Goal: Task Accomplishment & Management: Manage account settings

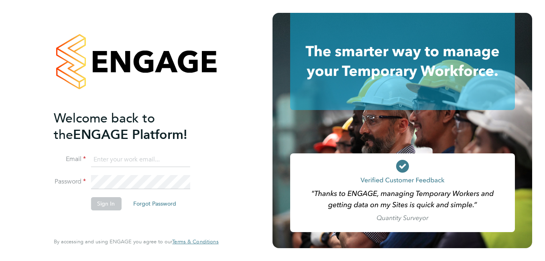
click at [171, 156] on input at bounding box center [140, 160] width 99 height 14
type input "[PERSON_NAME][EMAIL_ADDRESS][PERSON_NAME][DOMAIN_NAME]"
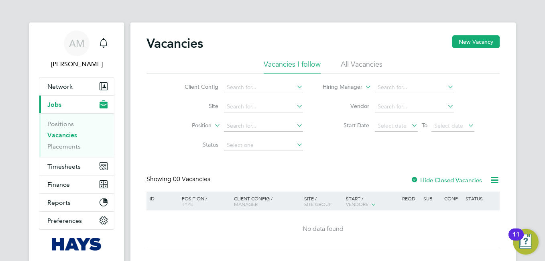
click at [370, 65] on li "All Vacancies" at bounding box center [362, 66] width 42 height 14
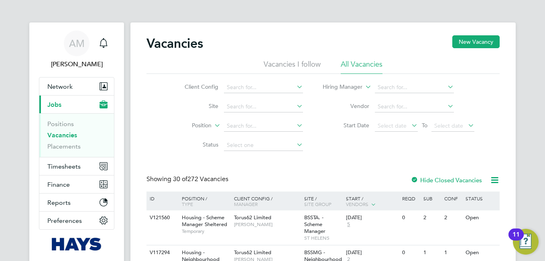
click at [410, 126] on icon at bounding box center [410, 125] width 0 height 11
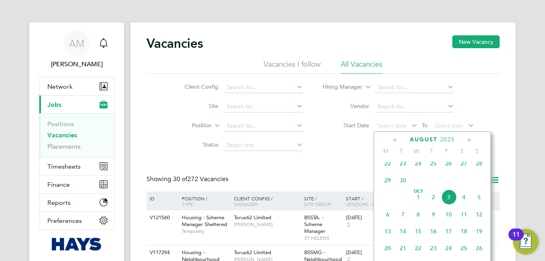
scroll to position [126, 0]
click at [390, 218] on span "Sep 1" at bounding box center [387, 212] width 15 height 15
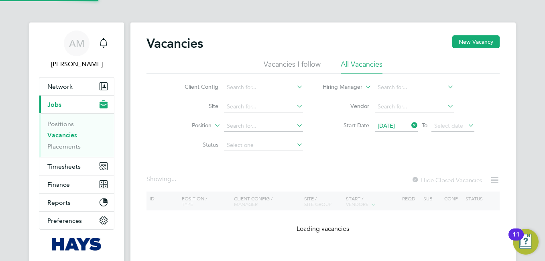
click at [466, 126] on icon at bounding box center [466, 125] width 0 height 11
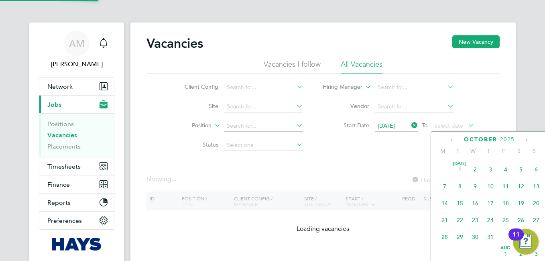
scroll to position [226, 0]
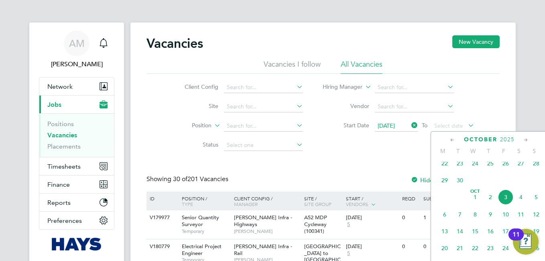
click at [458, 184] on span "30" at bounding box center [459, 180] width 15 height 15
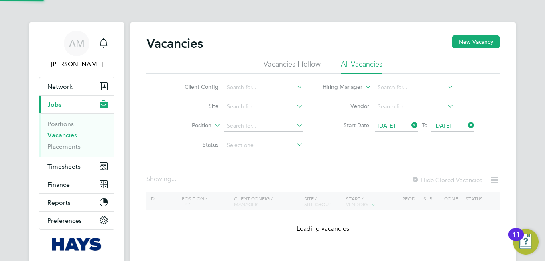
click at [372, 167] on div "Vacancies New Vacancy Vacancies I follow All Vacancies Client Config Site Posit…" at bounding box center [322, 141] width 353 height 213
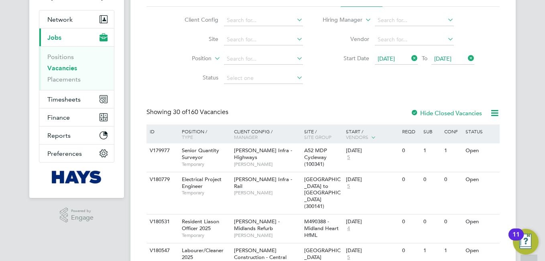
scroll to position [100, 0]
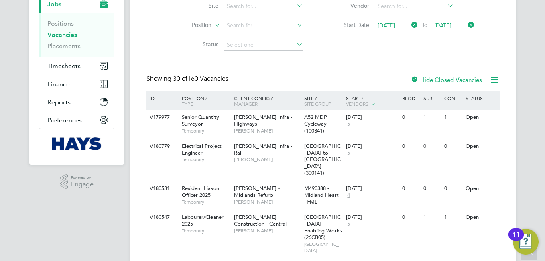
click at [414, 78] on div at bounding box center [415, 80] width 8 height 8
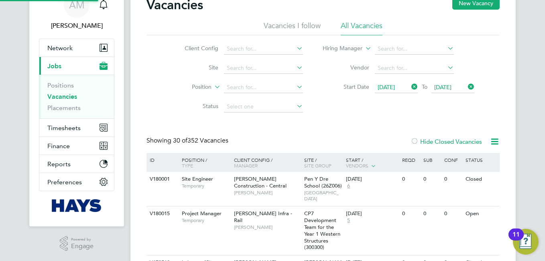
scroll to position [100, 0]
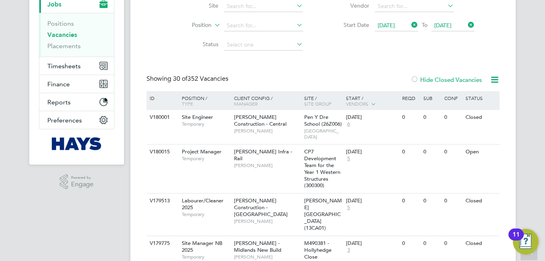
click at [417, 80] on div at bounding box center [415, 80] width 8 height 8
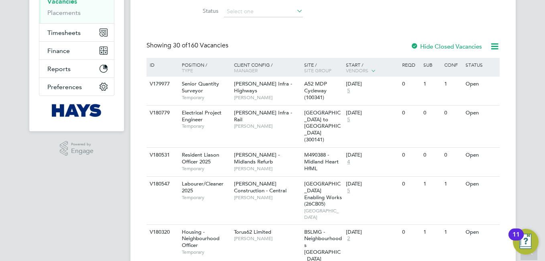
scroll to position [33, 0]
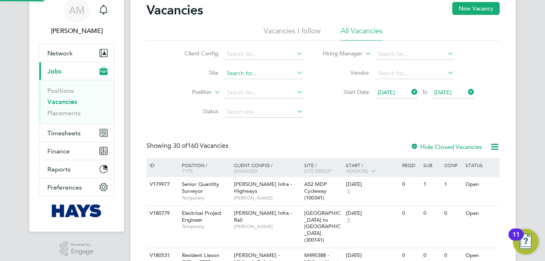
click at [248, 69] on input at bounding box center [263, 73] width 79 height 11
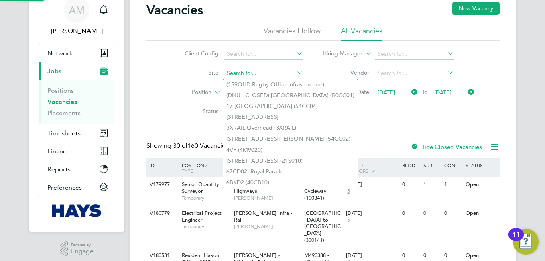
paste input "4 Brandon Road (54CC02)"
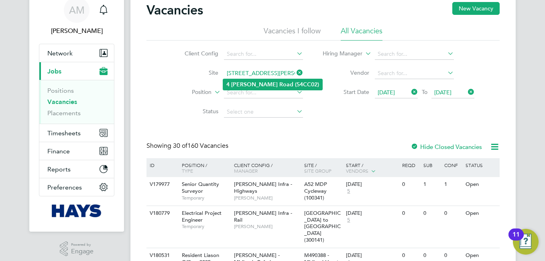
type input "4 Brandon Road (54CC02)"
click at [279, 83] on b "Road" at bounding box center [286, 84] width 14 height 7
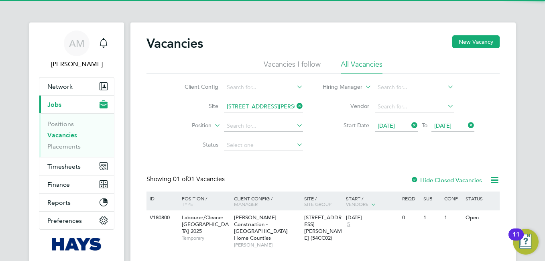
scroll to position [39, 0]
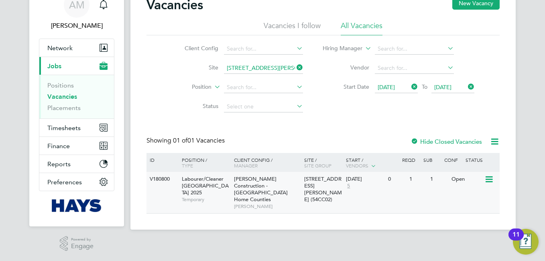
click at [486, 179] on icon at bounding box center [488, 180] width 8 height 10
click at [477, 198] on li "View Details" at bounding box center [470, 197] width 47 height 11
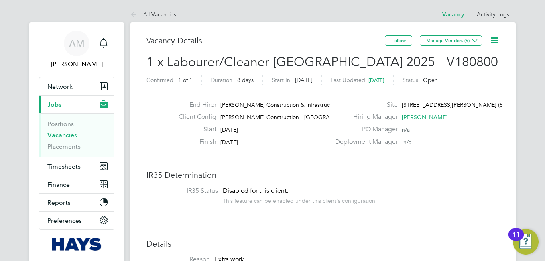
click at [494, 41] on icon at bounding box center [495, 40] width 10 height 10
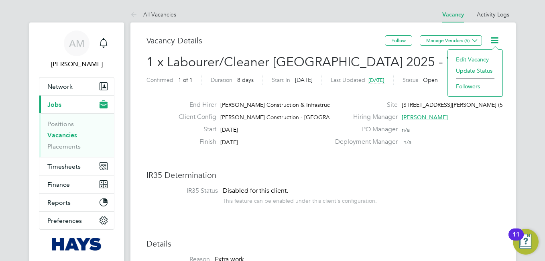
click at [482, 69] on li "Update Status" at bounding box center [475, 70] width 47 height 11
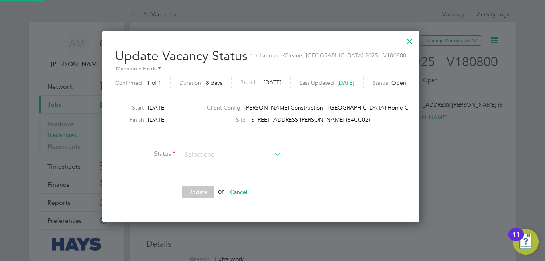
scroll to position [191, 340]
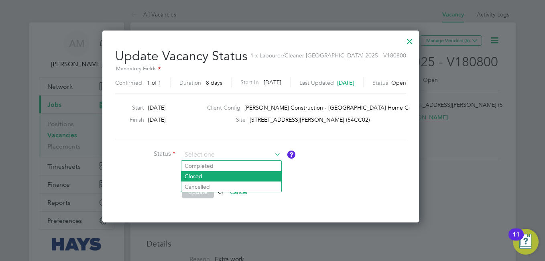
click at [198, 176] on li "Closed" at bounding box center [231, 176] width 100 height 10
type input "Closed"
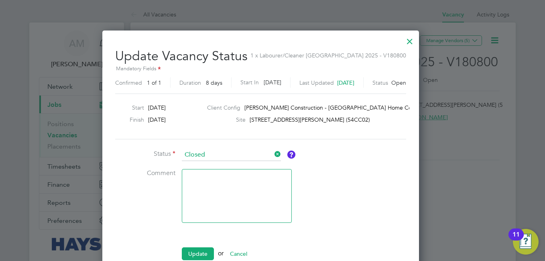
scroll to position [253, 340]
click at [202, 251] on button "Update" at bounding box center [198, 253] width 32 height 13
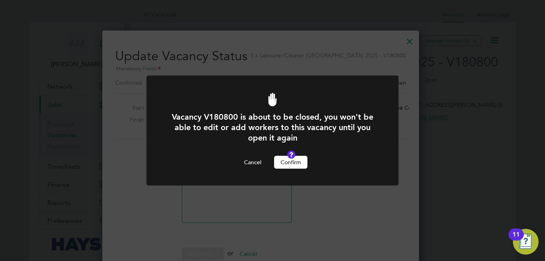
click at [289, 162] on button "Confirm" at bounding box center [290, 162] width 33 height 13
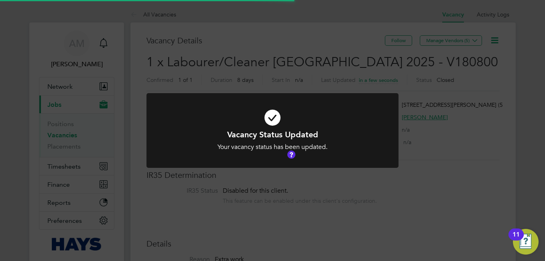
scroll to position [24, 56]
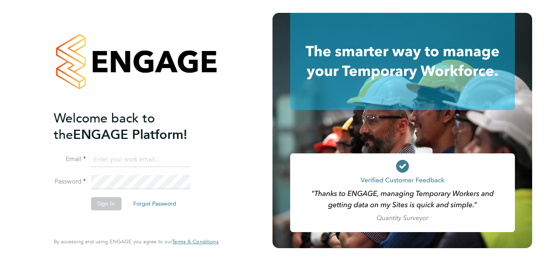
click at [164, 157] on input at bounding box center [140, 160] width 99 height 14
type input "anuja.mishra@hays.com"
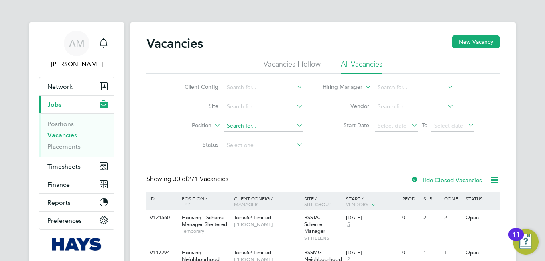
click at [240, 124] on input at bounding box center [263, 125] width 79 height 11
paste input "67CD02 -Royal Parade"
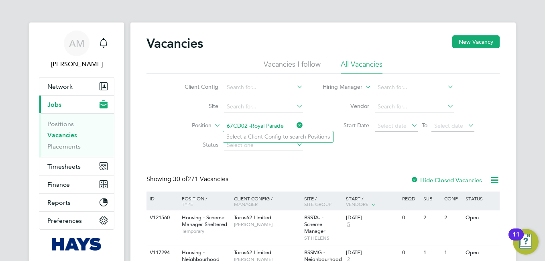
type input "67CD02 -Royal Parade"
click at [410, 125] on icon at bounding box center [410, 125] width 0 height 11
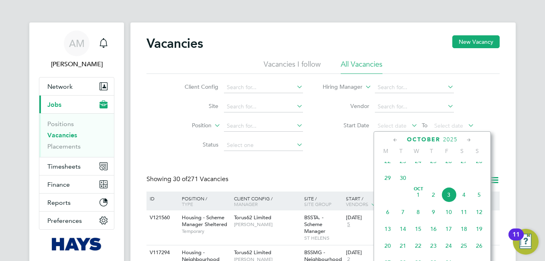
scroll to position [263, 0]
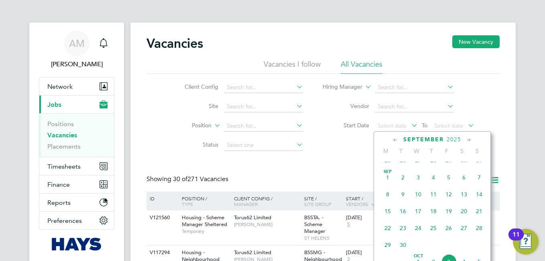
click at [385, 183] on span "Sep 1" at bounding box center [387, 177] width 15 height 15
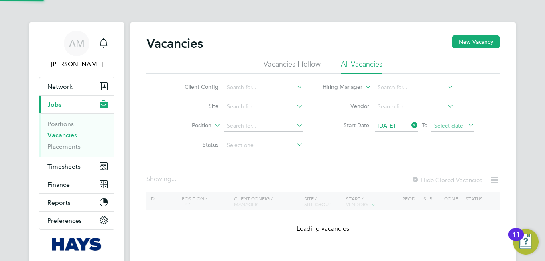
click at [466, 122] on span "Select date" at bounding box center [452, 126] width 43 height 11
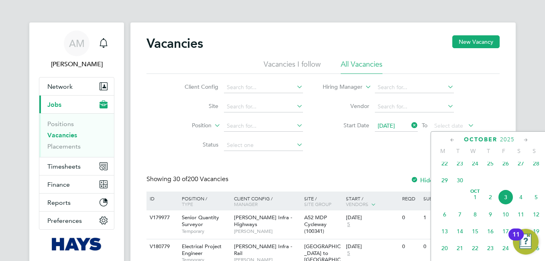
click at [466, 186] on span "30" at bounding box center [459, 180] width 15 height 15
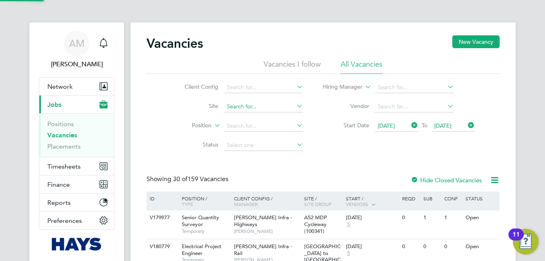
click at [265, 107] on input at bounding box center [263, 106] width 79 height 11
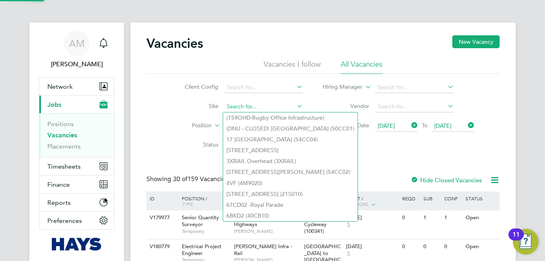
paste input "67CD02 -Royal Parade"
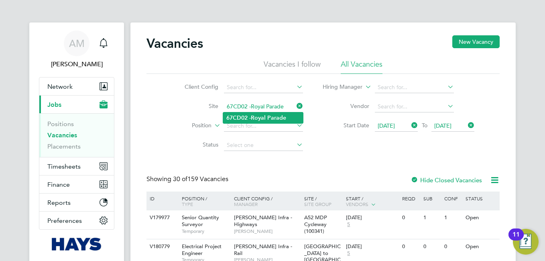
type input "67CD02 -Royal Parade"
click at [277, 115] on b "Parade" at bounding box center [276, 117] width 19 height 7
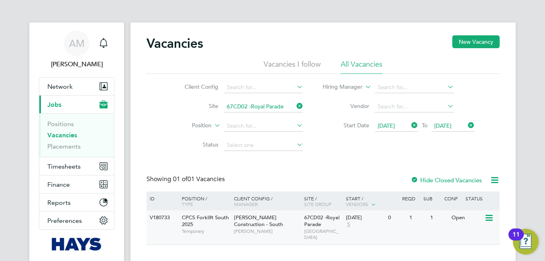
click at [486, 216] on icon at bounding box center [488, 218] width 8 height 10
click at [474, 233] on li "View Details" at bounding box center [470, 236] width 47 height 11
click at [295, 104] on icon at bounding box center [295, 105] width 0 height 11
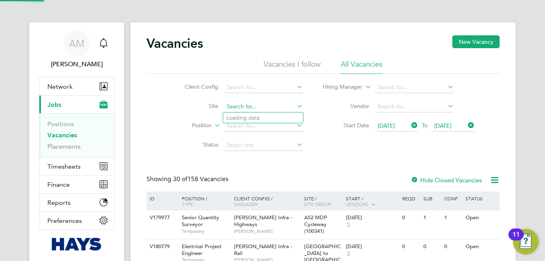
click at [256, 106] on input at bounding box center [263, 106] width 79 height 11
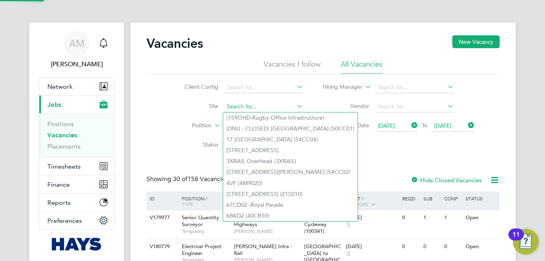
paste input "67CD02 -Royal Parade"
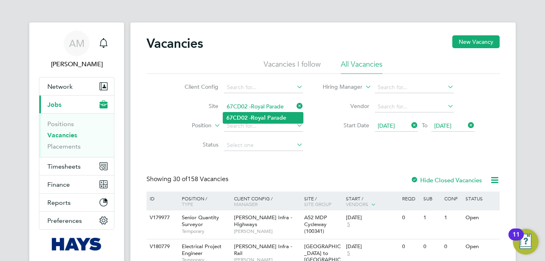
type input "67CD02 -Royal Parade"
click at [265, 119] on b "-Royal" at bounding box center [257, 117] width 16 height 7
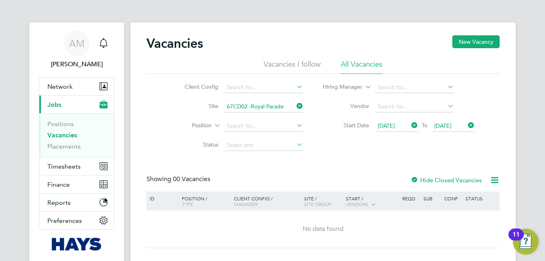
click at [416, 179] on div at bounding box center [415, 181] width 8 height 8
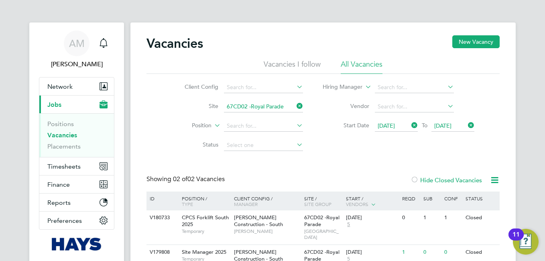
scroll to position [39, 0]
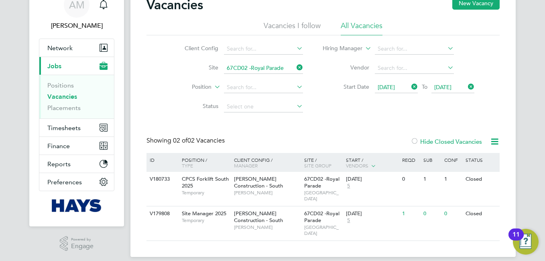
click at [415, 140] on div at bounding box center [415, 142] width 8 height 8
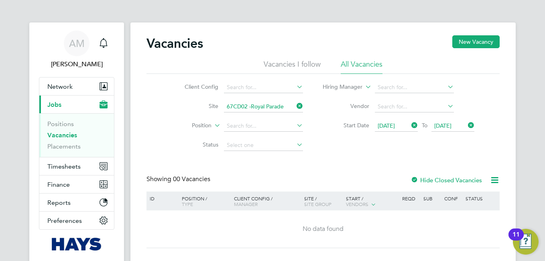
click at [295, 104] on icon at bounding box center [295, 105] width 0 height 11
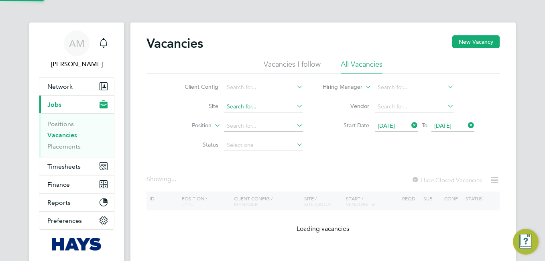
click at [270, 108] on input at bounding box center [263, 106] width 79 height 11
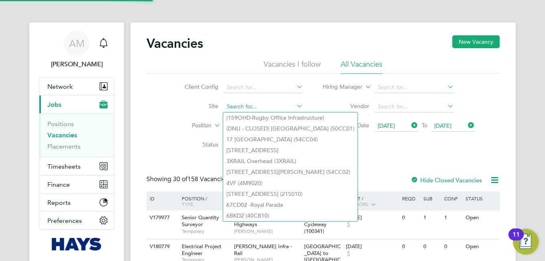
paste input "A410280 - Lynnsport 1 King's Lynn"
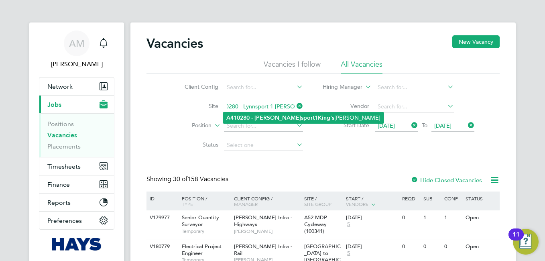
type input "A410280 - Lynnsport 1 King's Lynn"
click at [318, 118] on b "King's" at bounding box center [326, 117] width 16 height 7
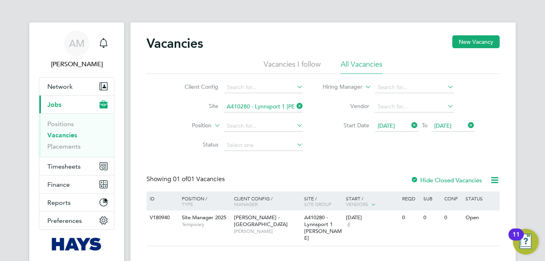
click at [492, 179] on icon at bounding box center [495, 180] width 10 height 10
click at [454, 143] on div "Client Config Site A410280 - Lynnsport 1 King's Lynn Position Status Hiring Man…" at bounding box center [322, 114] width 353 height 81
click at [486, 219] on icon at bounding box center [488, 218] width 8 height 10
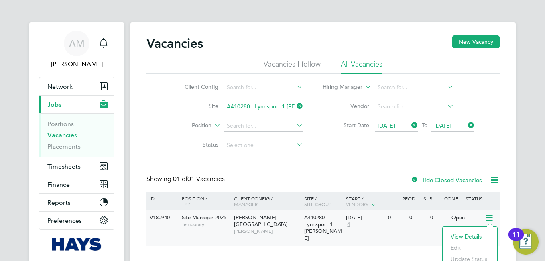
click at [468, 236] on li "View Details" at bounding box center [470, 236] width 47 height 11
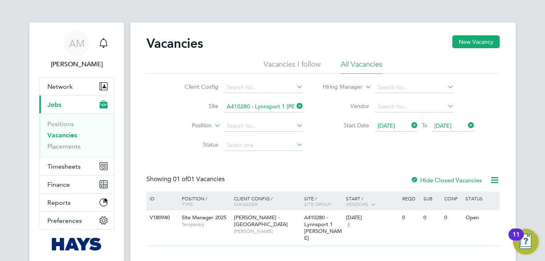
click at [295, 107] on icon at bounding box center [295, 105] width 0 height 11
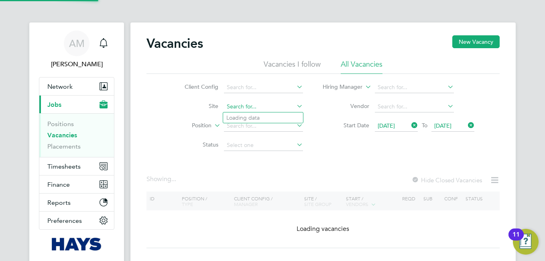
click at [287, 108] on input at bounding box center [263, 106] width 79 height 11
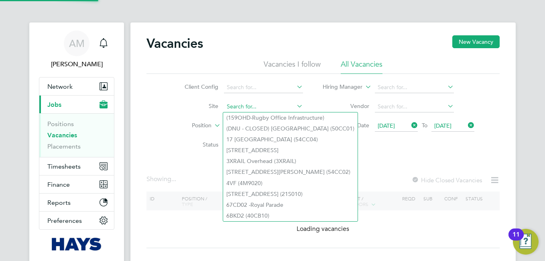
paste input "A410292 - Harleston Extra Care"
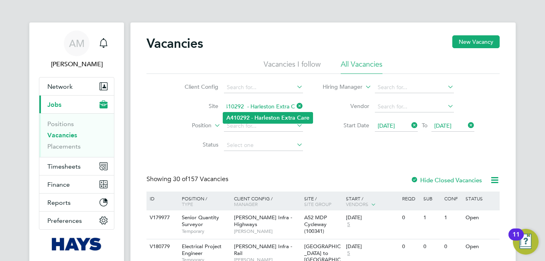
type input "A410292 - Harleston Extra Care"
click at [267, 117] on b "Harleston" at bounding box center [266, 117] width 25 height 7
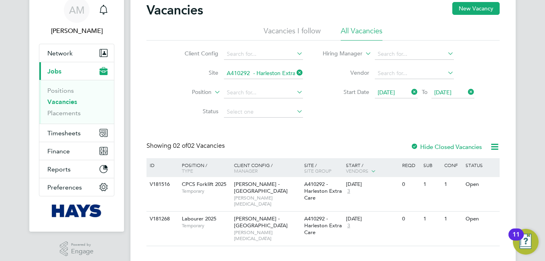
scroll to position [39, 0]
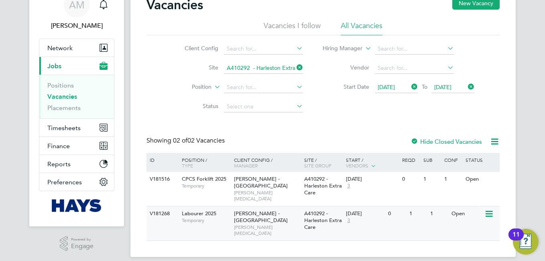
click at [487, 210] on icon at bounding box center [488, 214] width 8 height 10
click at [468, 227] on li "View Details" at bounding box center [470, 226] width 47 height 11
click at [295, 66] on icon at bounding box center [295, 67] width 0 height 11
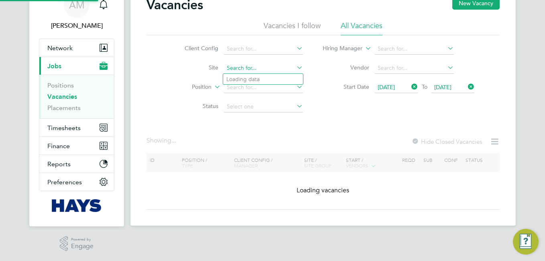
click at [289, 66] on input at bounding box center [263, 68] width 79 height 11
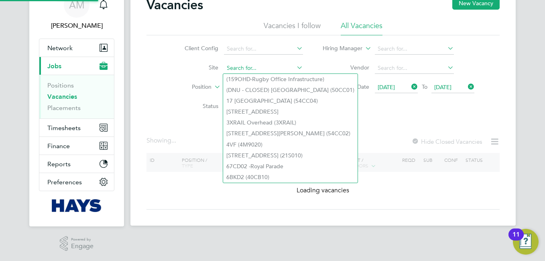
paste input "B490100 - Standard Hill"
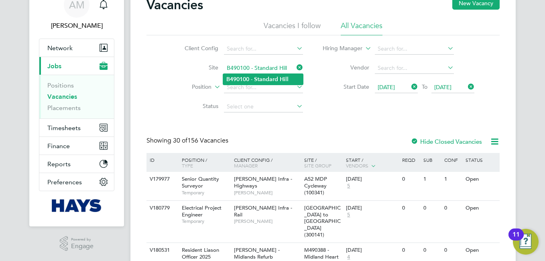
type input "B490100 - Standard Hill"
click at [280, 81] on b "Hill" at bounding box center [284, 79] width 9 height 7
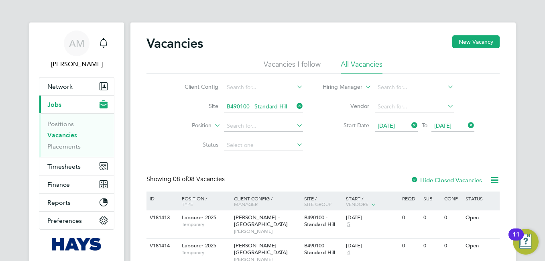
scroll to position [134, 0]
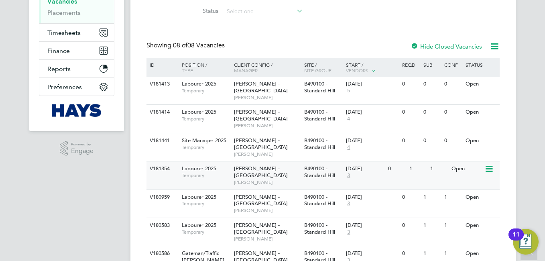
click at [486, 164] on icon at bounding box center [488, 169] width 8 height 10
click at [468, 167] on li "View Details" at bounding box center [470, 168] width 47 height 11
click at [486, 192] on icon at bounding box center [488, 197] width 8 height 10
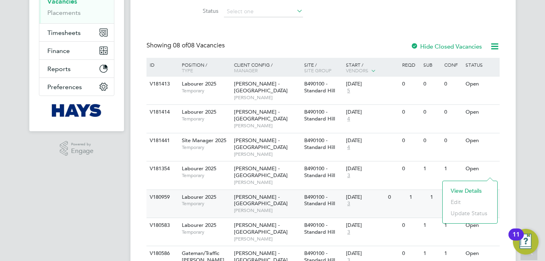
click at [476, 192] on li "View Details" at bounding box center [470, 190] width 47 height 11
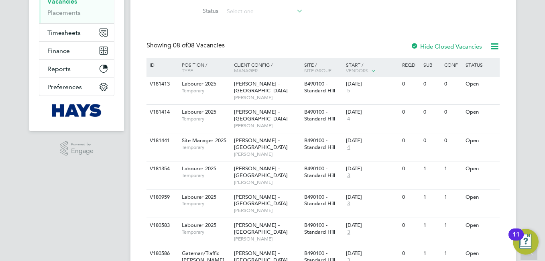
scroll to position [0, 0]
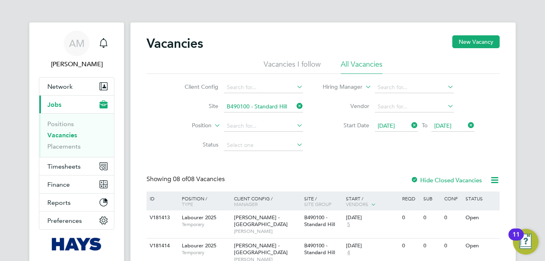
click at [510, 129] on div "Vacancies New Vacancy Vacancies I follow All Vacancies Client Config Site B4901…" at bounding box center [322, 240] width 385 height 437
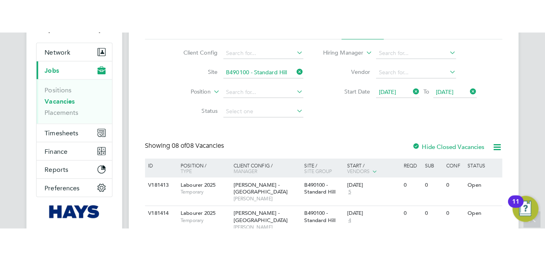
scroll to position [100, 0]
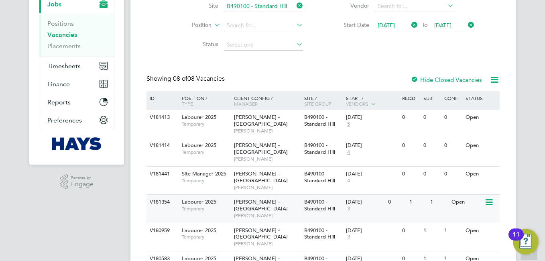
click at [488, 197] on icon at bounding box center [488, 202] width 8 height 10
click at [471, 200] on li "View Details" at bounding box center [470, 201] width 47 height 11
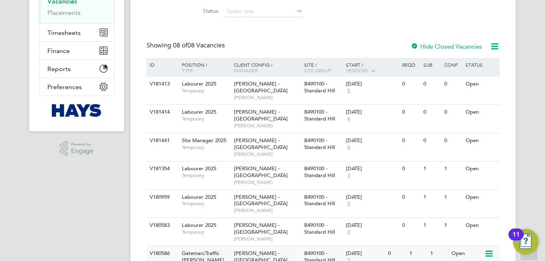
click at [491, 249] on icon at bounding box center [488, 254] width 8 height 10
click at [488, 249] on icon at bounding box center [488, 254] width 8 height 10
click at [489, 249] on icon at bounding box center [488, 254] width 8 height 10
click at [471, 235] on li "View Details" at bounding box center [470, 234] width 47 height 11
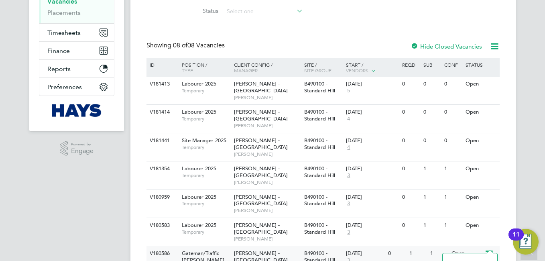
scroll to position [169, 0]
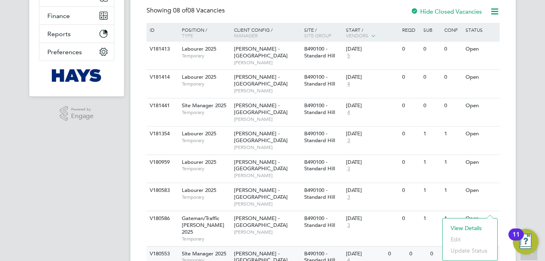
click at [470, 227] on li "View Details" at bounding box center [470, 227] width 47 height 11
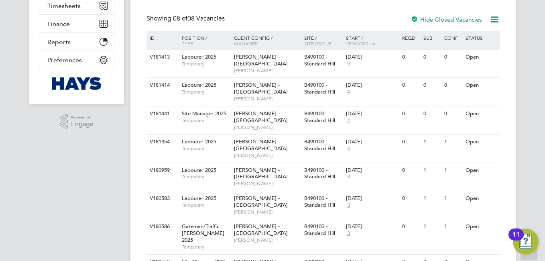
scroll to position [0, 0]
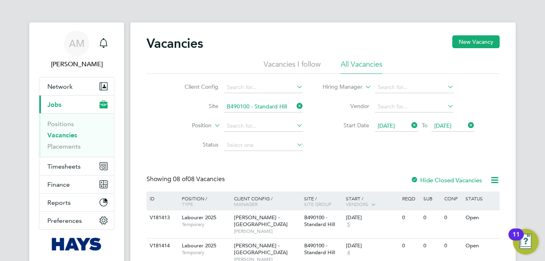
click at [295, 107] on icon at bounding box center [295, 105] width 0 height 11
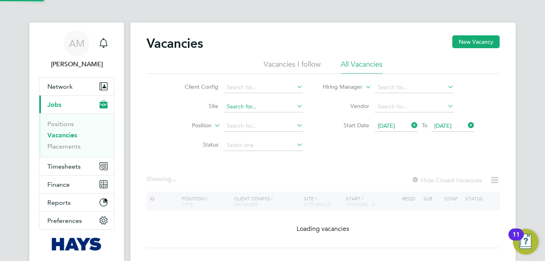
click at [288, 106] on input at bounding box center [263, 106] width 79 height 11
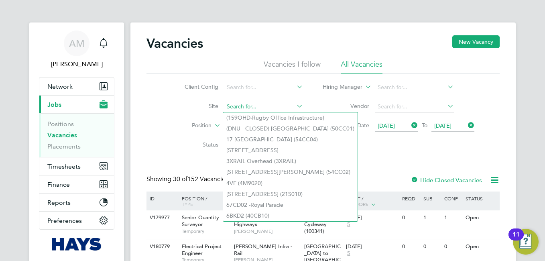
paste input "Armada Way (67CA09)"
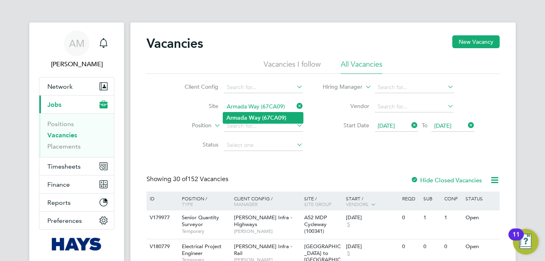
type input "Armada Way (67CA09)"
click at [275, 118] on b "(67CA09)" at bounding box center [274, 117] width 24 height 7
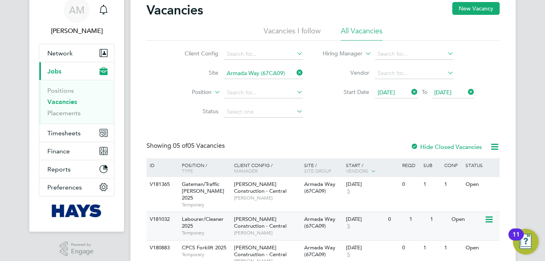
scroll to position [67, 0]
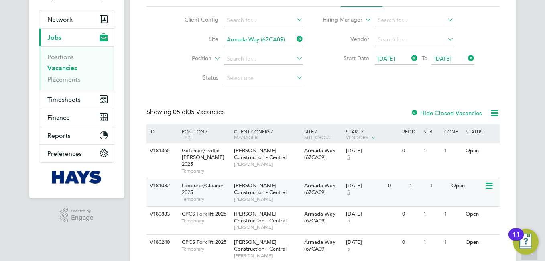
click at [488, 181] on icon at bounding box center [488, 186] width 8 height 10
click at [474, 197] on li "View Details" at bounding box center [470, 197] width 47 height 11
click at [488, 210] on icon at bounding box center [488, 215] width 8 height 10
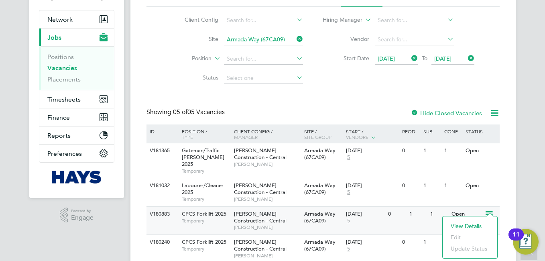
click at [465, 226] on li "View Details" at bounding box center [470, 225] width 47 height 11
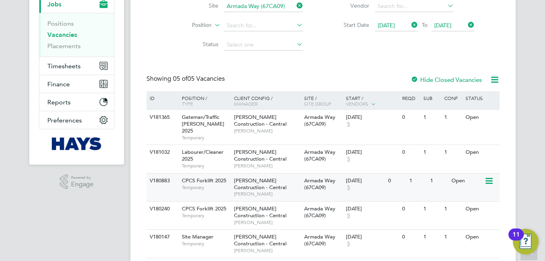
scroll to position [120, 0]
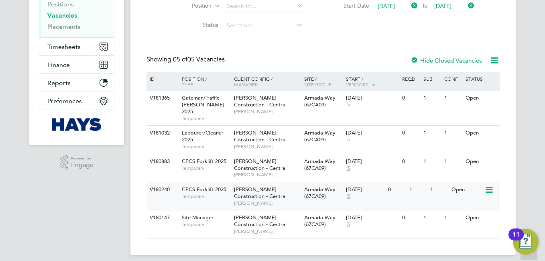
click at [490, 185] on icon at bounding box center [488, 190] width 8 height 10
click at [472, 202] on li "View Details" at bounding box center [470, 201] width 47 height 11
click at [489, 213] on icon at bounding box center [488, 218] width 8 height 10
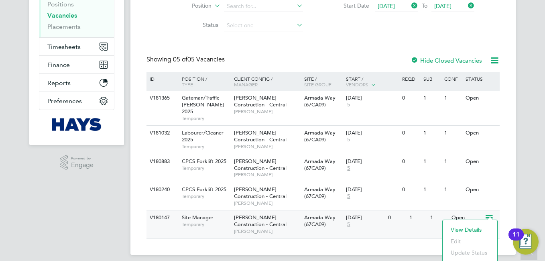
click at [469, 230] on li "View Details" at bounding box center [470, 229] width 47 height 11
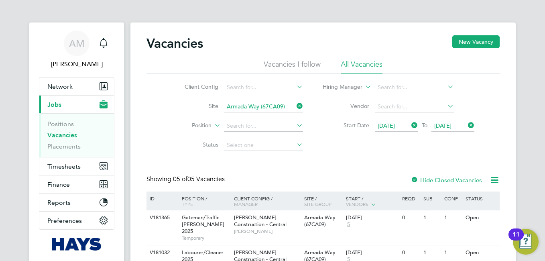
click at [295, 107] on icon at bounding box center [295, 105] width 0 height 11
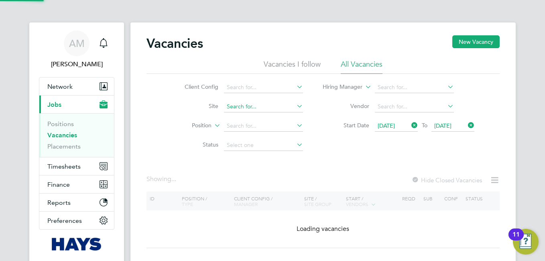
click at [276, 109] on input at bounding box center [263, 106] width 79 height 11
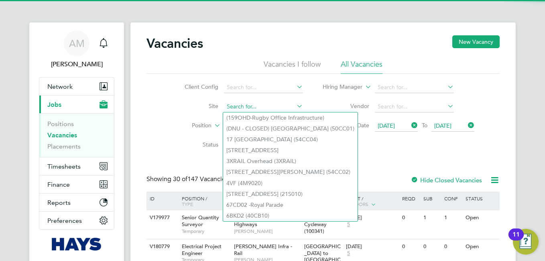
paste input "Alderwood Senior School Enabling Works (75CC02)"
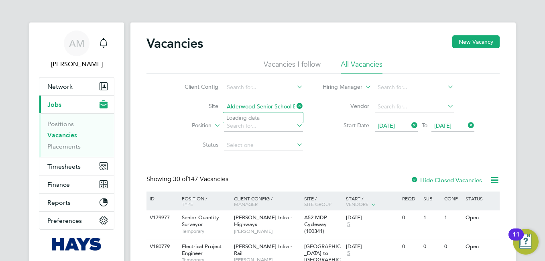
scroll to position [0, 55]
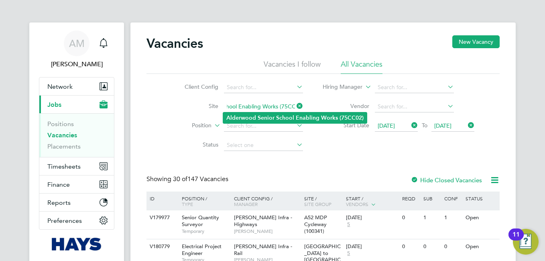
type input "Alderwood Senior School Enabling Works (75CC02)"
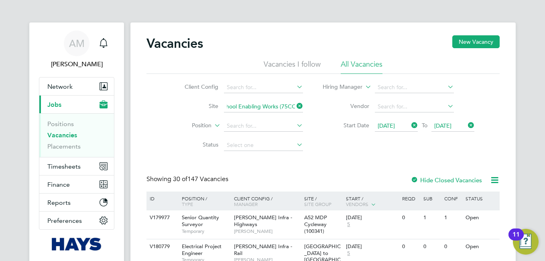
scroll to position [0, 0]
click at [282, 114] on b "School" at bounding box center [285, 117] width 18 height 7
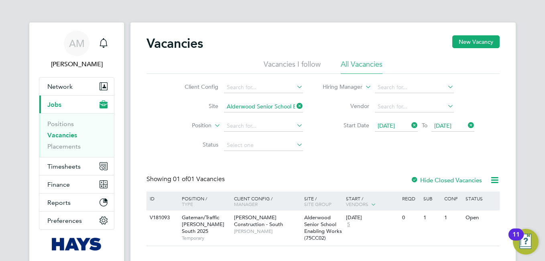
scroll to position [39, 0]
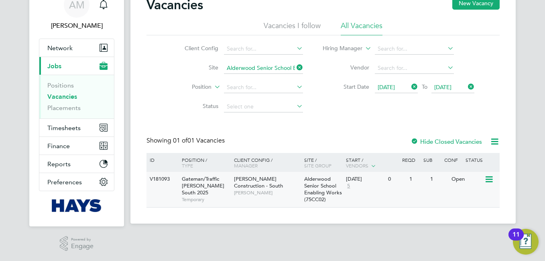
click at [488, 179] on icon at bounding box center [488, 180] width 8 height 10
click at [474, 198] on li "View Details" at bounding box center [470, 197] width 47 height 11
click at [295, 69] on icon at bounding box center [295, 67] width 0 height 11
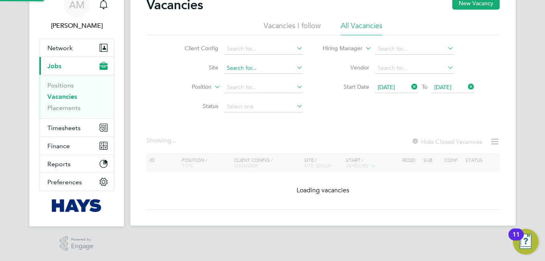
click at [287, 68] on input at bounding box center [263, 68] width 79 height 11
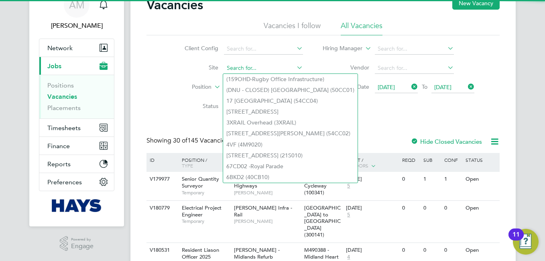
paste input "Alder Hey NICU (15CA05)"
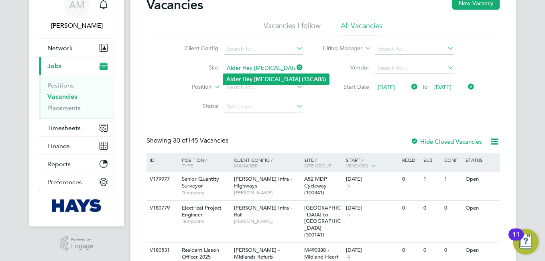
type input "Alder Hey NICU (15CA05)"
click at [302, 76] on b "(15CA05)" at bounding box center [314, 79] width 24 height 7
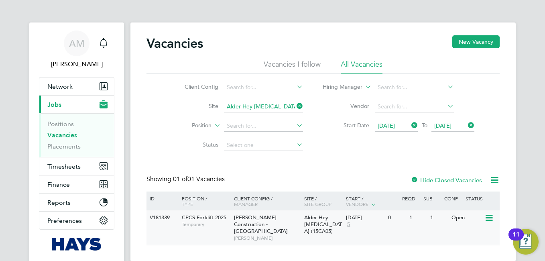
click at [490, 214] on icon at bounding box center [488, 218] width 8 height 10
click at [476, 234] on li "View Details" at bounding box center [470, 236] width 47 height 11
click at [295, 106] on icon at bounding box center [295, 105] width 0 height 11
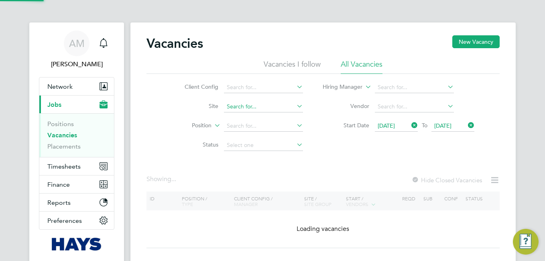
click at [272, 106] on input at bounding box center [263, 106] width 79 height 11
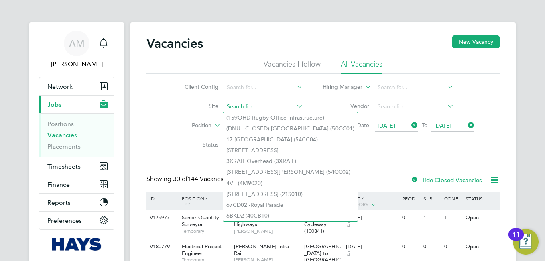
paste input "Abergavenny School (26Z007)"
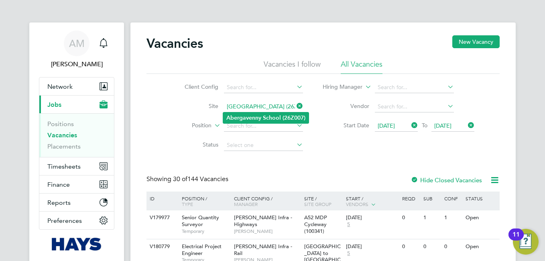
type input "Abergavenny School (26Z007)"
click at [273, 116] on b "School" at bounding box center [272, 117] width 18 height 7
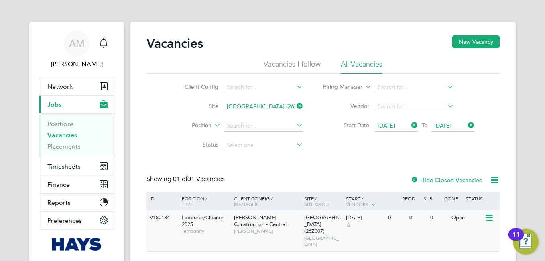
click at [491, 219] on icon at bounding box center [488, 218] width 8 height 10
click at [473, 237] on li "View Details" at bounding box center [470, 236] width 47 height 11
click at [295, 105] on icon at bounding box center [295, 105] width 0 height 11
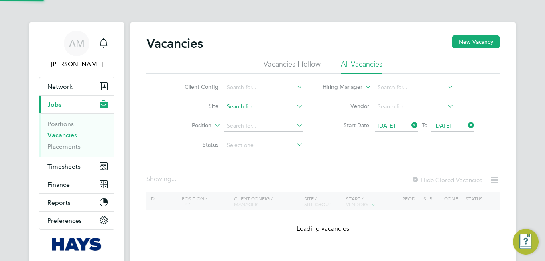
click at [275, 102] on input at bounding box center [263, 106] width 79 height 11
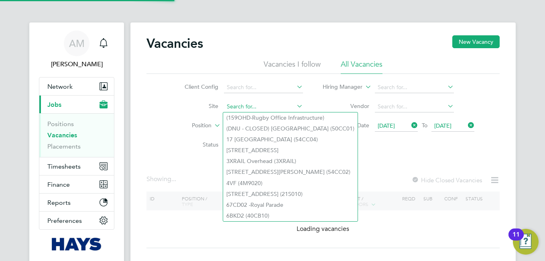
paste input "A410292 - Harleston Extra Care"
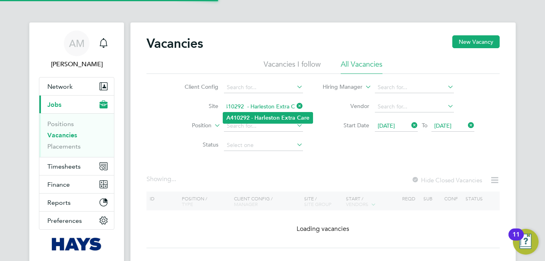
type input "A410292 - Harleston Extra Care"
click at [273, 115] on b "Harleston" at bounding box center [266, 117] width 25 height 7
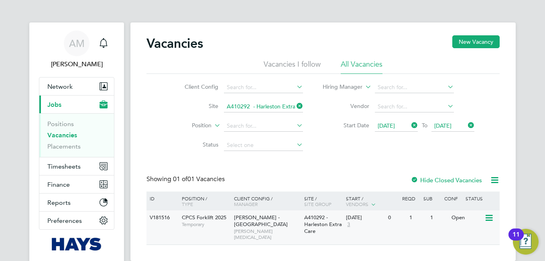
click at [492, 218] on icon at bounding box center [488, 218] width 8 height 10
click at [480, 234] on li "View Details" at bounding box center [470, 236] width 47 height 11
click at [295, 105] on icon at bounding box center [295, 105] width 0 height 11
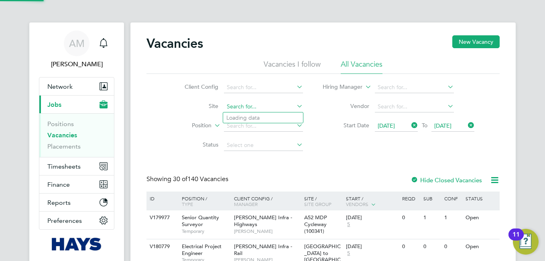
click at [257, 106] on input at bounding box center [263, 106] width 79 height 11
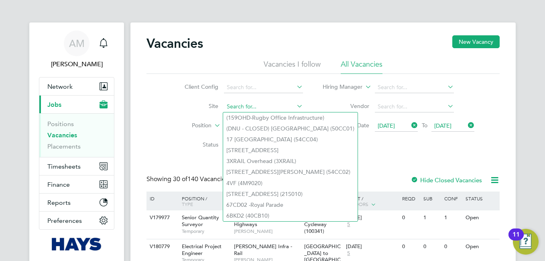
paste input "A410280 - Lynnsport 1 King's Lynn"
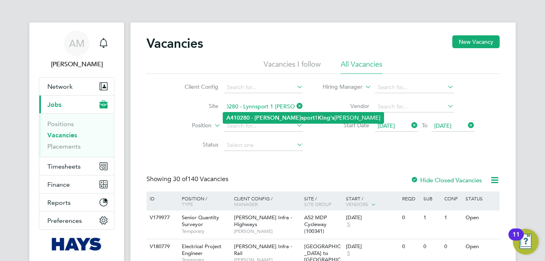
type input "A410280 - Lynnsport 1 King's Lynn"
click at [260, 115] on b "Lynn" at bounding box center [277, 117] width 47 height 7
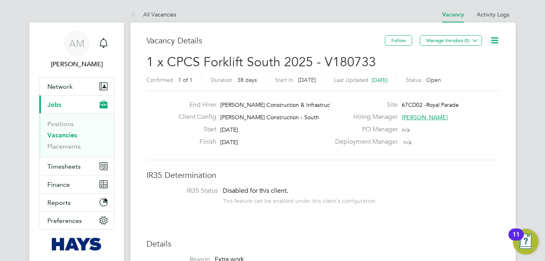
click at [494, 39] on icon at bounding box center [495, 40] width 10 height 10
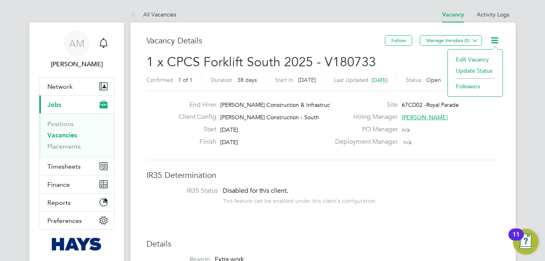
click at [490, 69] on li "Update Status" at bounding box center [475, 70] width 47 height 11
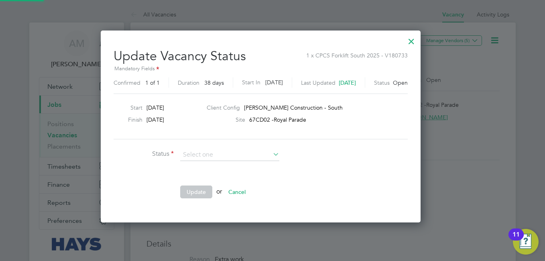
scroll to position [191, 344]
click at [198, 177] on li "Closed" at bounding box center [230, 176] width 100 height 10
type input "Closed"
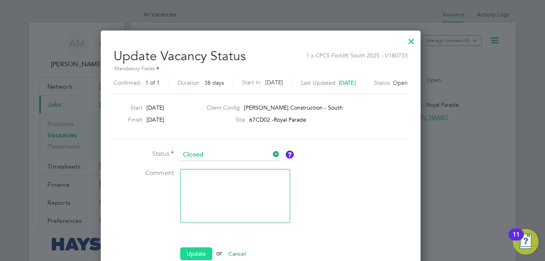
click at [197, 250] on button "Update" at bounding box center [196, 253] width 32 height 13
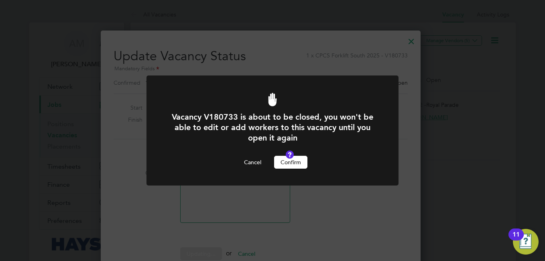
click at [295, 159] on button "Confirm" at bounding box center [290, 162] width 33 height 13
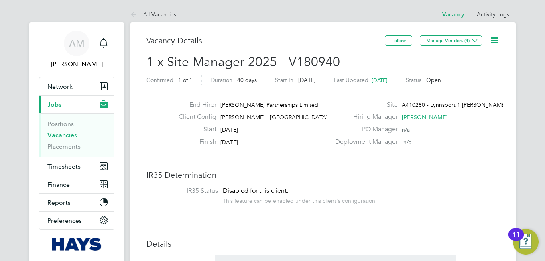
click at [491, 40] on icon at bounding box center [495, 40] width 10 height 10
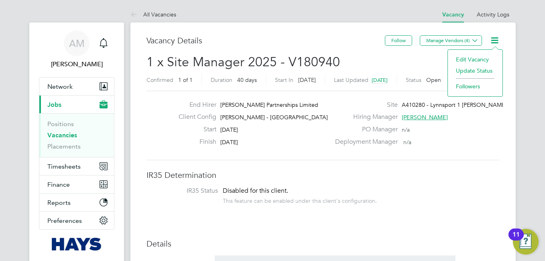
click at [472, 70] on li "Update Status" at bounding box center [475, 70] width 47 height 11
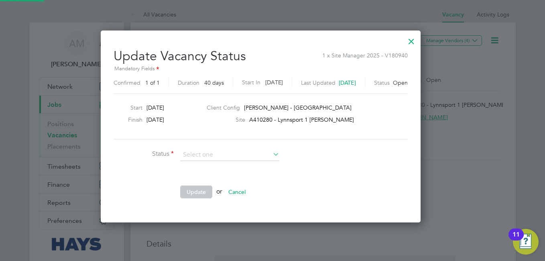
scroll to position [191, 344]
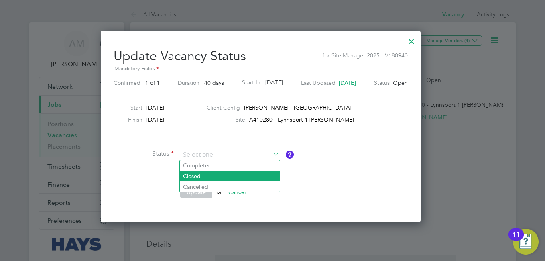
click at [204, 177] on li "Closed" at bounding box center [230, 176] width 100 height 10
type input "Closed"
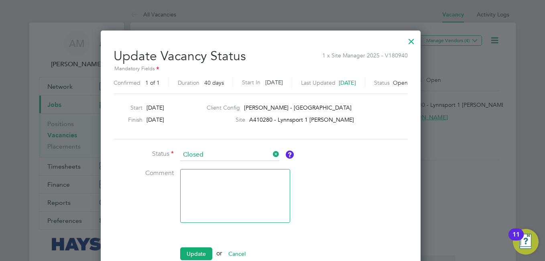
scroll to position [253, 344]
click at [202, 252] on button "Update" at bounding box center [196, 253] width 32 height 13
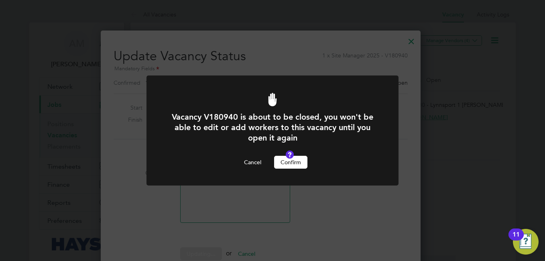
click at [301, 157] on button "Confirm" at bounding box center [290, 162] width 33 height 13
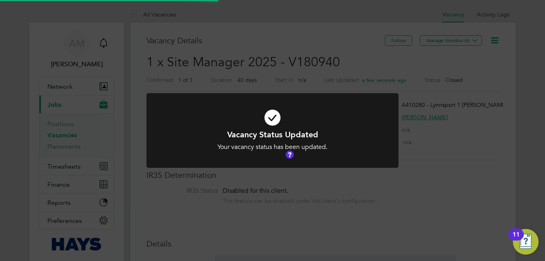
click at [300, 160] on div at bounding box center [272, 130] width 252 height 75
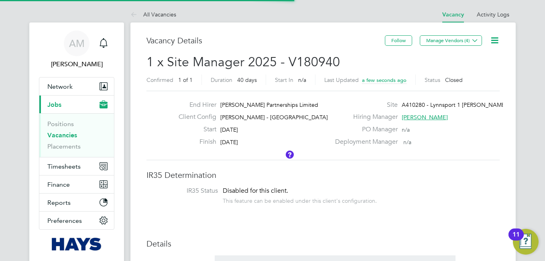
scroll to position [24, 56]
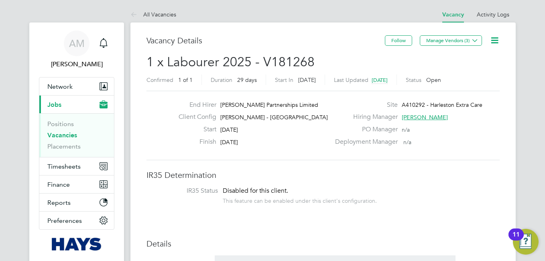
click at [496, 39] on icon at bounding box center [495, 40] width 10 height 10
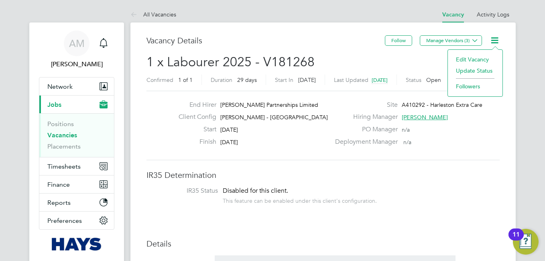
click at [484, 69] on li "Update Status" at bounding box center [475, 70] width 47 height 11
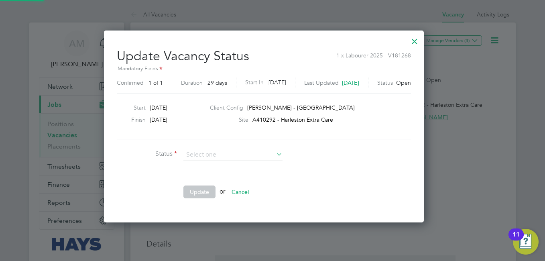
scroll to position [191, 338]
click at [208, 177] on li "Closed" at bounding box center [233, 176] width 100 height 10
type input "Closed"
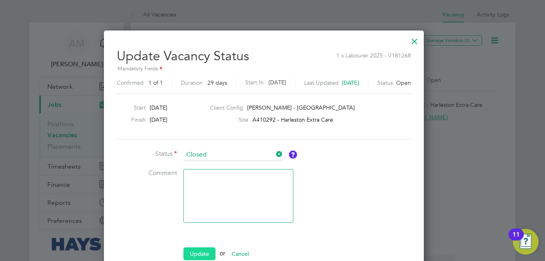
click at [202, 254] on button "Update" at bounding box center [199, 253] width 32 height 13
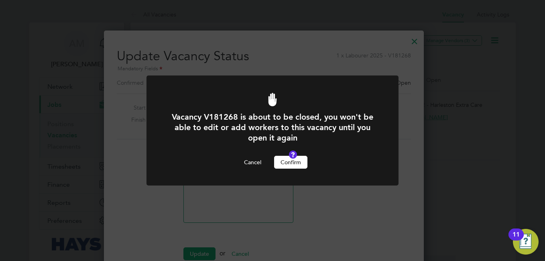
click at [295, 164] on button "Confirm" at bounding box center [290, 162] width 33 height 13
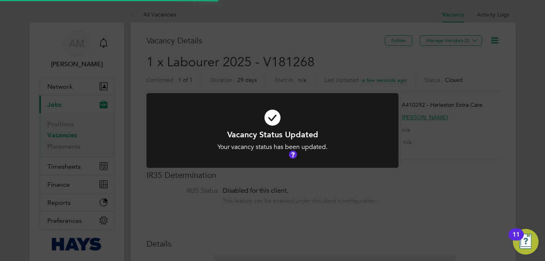
scroll to position [4, 4]
click at [422, 191] on div "Vacancy Status Updated Your vacancy status has been updated. Cancel Okay" at bounding box center [272, 130] width 545 height 261
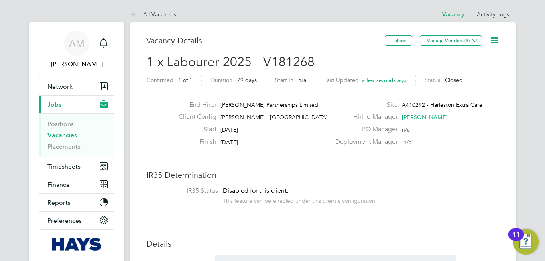
click at [450, 198] on li "IR35 Status Disabled for this client. This feature can be enabled under this cl…" at bounding box center [323, 197] width 337 height 20
click at [498, 42] on icon at bounding box center [495, 40] width 10 height 10
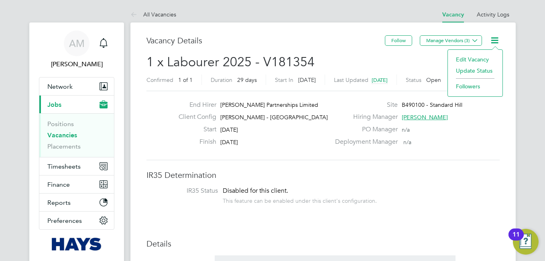
click at [481, 69] on li "Update Status" at bounding box center [475, 70] width 47 height 11
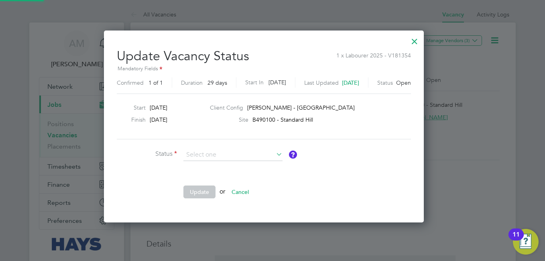
scroll to position [191, 338]
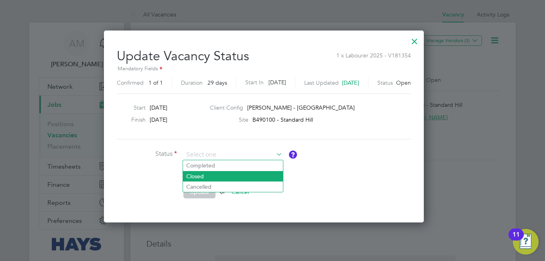
click at [205, 179] on li "Closed" at bounding box center [233, 176] width 100 height 10
type input "Closed"
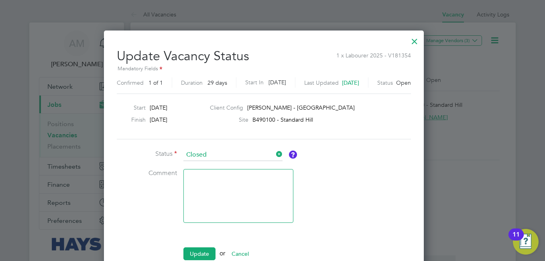
scroll to position [253, 338]
click at [208, 252] on button "Update" at bounding box center [199, 253] width 32 height 13
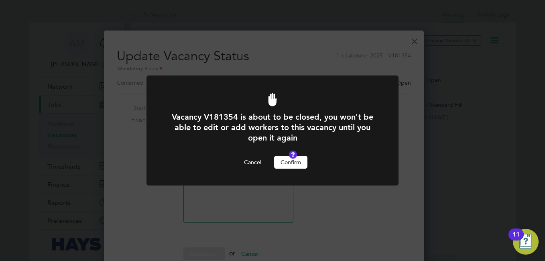
click at [295, 161] on button "Confirm" at bounding box center [290, 162] width 33 height 13
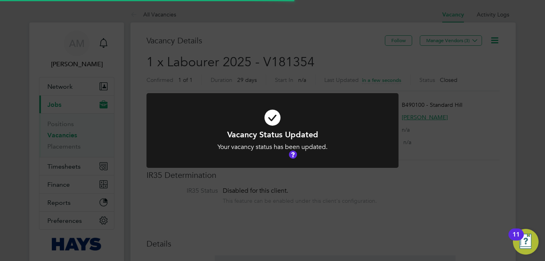
scroll to position [4, 4]
click at [475, 144] on div "Vacancy Status Updated Your vacancy status has been updated. Cancel Okay" at bounding box center [272, 130] width 545 height 261
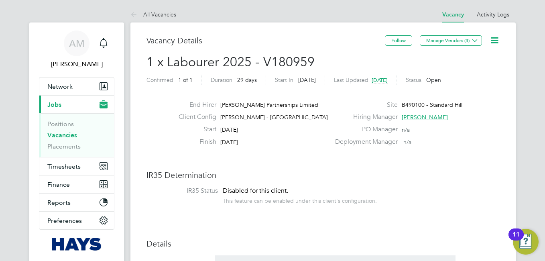
click at [494, 39] on icon at bounding box center [495, 40] width 10 height 10
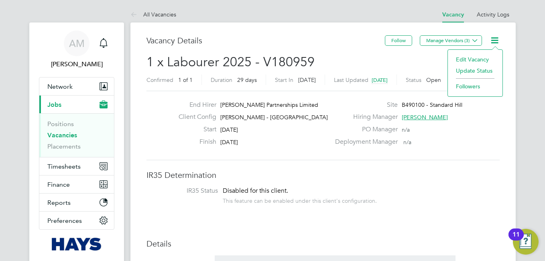
click at [476, 74] on li "Update Status" at bounding box center [475, 70] width 47 height 11
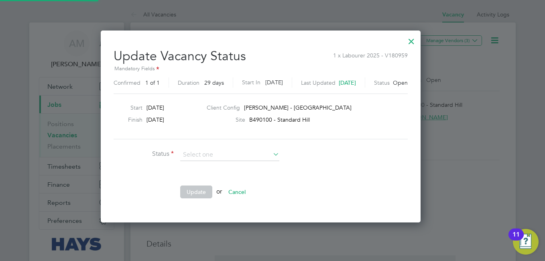
scroll to position [191, 344]
click at [396, 158] on ng-form "Status Comment Update or Cancel" at bounding box center [261, 177] width 294 height 57
click at [236, 151] on input at bounding box center [229, 155] width 99 height 12
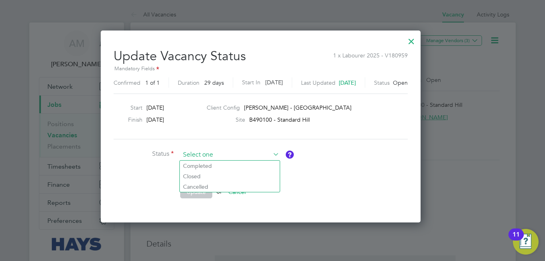
click at [217, 156] on input at bounding box center [229, 155] width 99 height 12
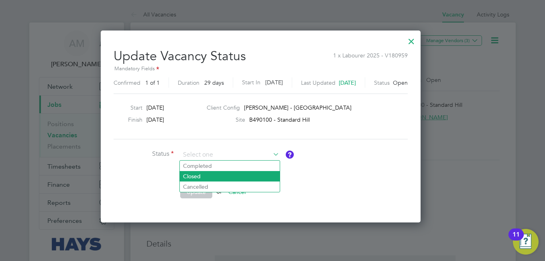
click at [190, 178] on li "Closed" at bounding box center [230, 176] width 100 height 10
type input "Closed"
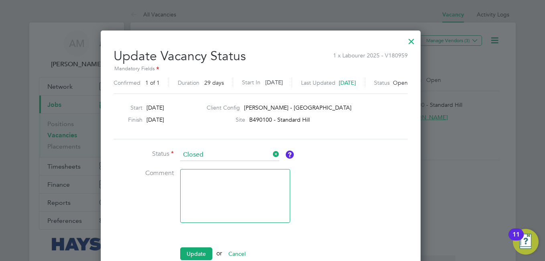
scroll to position [253, 344]
click at [196, 253] on button "Update" at bounding box center [196, 253] width 32 height 13
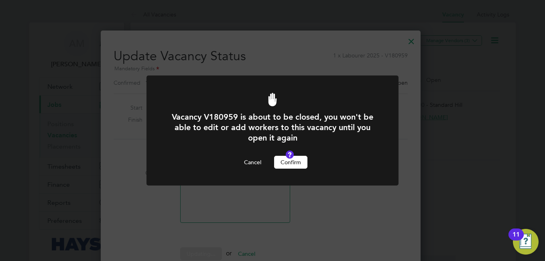
click at [298, 162] on button "Confirm" at bounding box center [290, 162] width 33 height 13
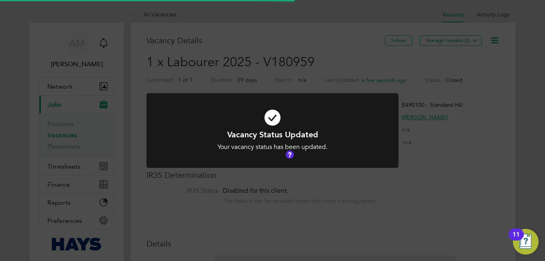
scroll to position [4, 4]
click at [450, 149] on div "Vacancy Status Updated Your vacancy status has been updated. Cancel Okay" at bounding box center [272, 130] width 545 height 261
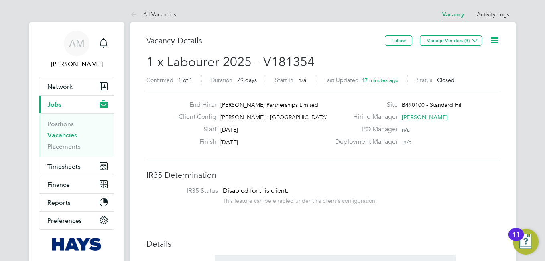
click at [496, 41] on icon at bounding box center [495, 40] width 10 height 10
click at [490, 71] on li "Update Status" at bounding box center [475, 70] width 47 height 11
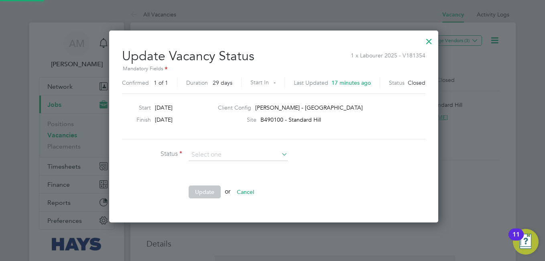
scroll to position [191, 326]
click at [224, 151] on input at bounding box center [238, 155] width 99 height 12
click at [426, 39] on div at bounding box center [429, 39] width 14 height 14
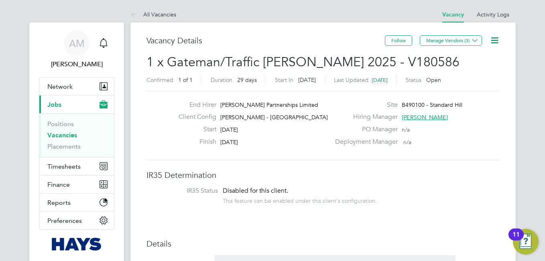
click at [496, 44] on icon at bounding box center [495, 40] width 10 height 10
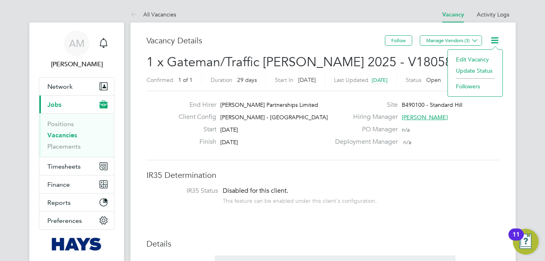
click at [481, 71] on li "Update Status" at bounding box center [475, 70] width 47 height 11
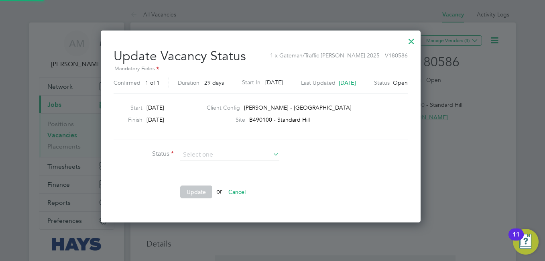
scroll to position [191, 344]
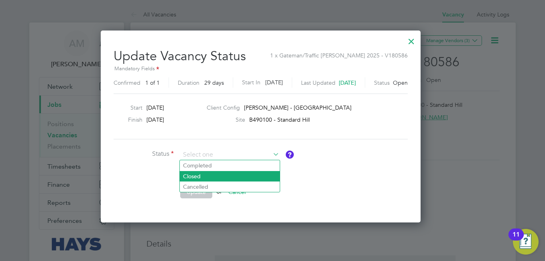
click at [202, 174] on li "Closed" at bounding box center [230, 176] width 100 height 10
type input "Closed"
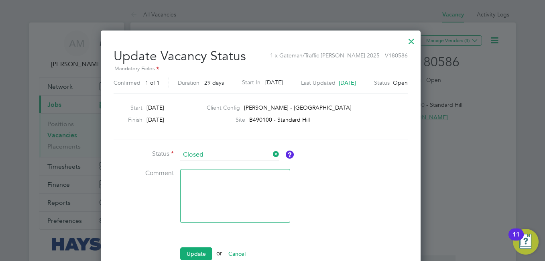
scroll to position [4, 4]
click at [200, 250] on button "Update" at bounding box center [196, 253] width 32 height 13
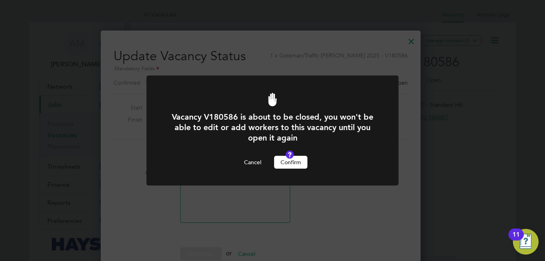
click at [289, 163] on button "Confirm" at bounding box center [290, 162] width 33 height 13
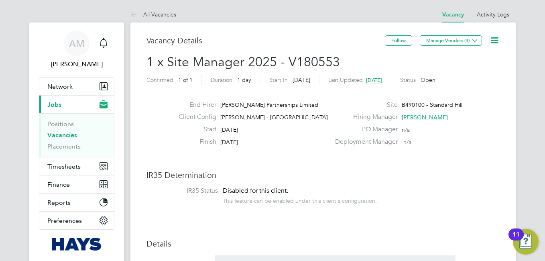
click at [494, 41] on icon at bounding box center [495, 40] width 10 height 10
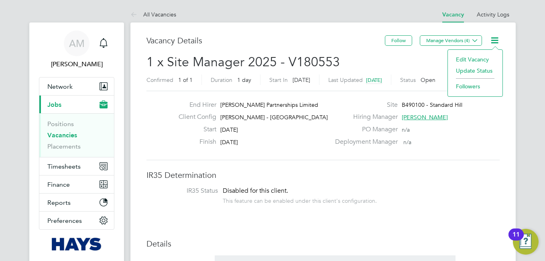
click at [482, 69] on li "Update Status" at bounding box center [475, 70] width 47 height 11
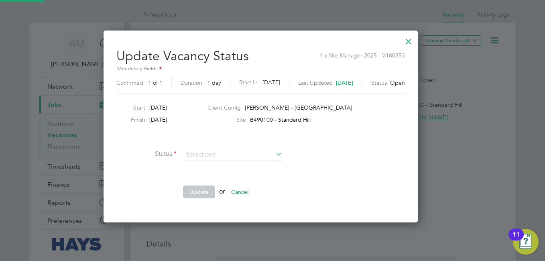
scroll to position [191, 338]
click at [345, 171] on li at bounding box center [236, 173] width 241 height 8
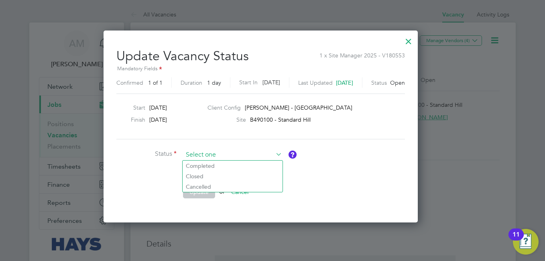
click at [262, 154] on input at bounding box center [232, 155] width 99 height 12
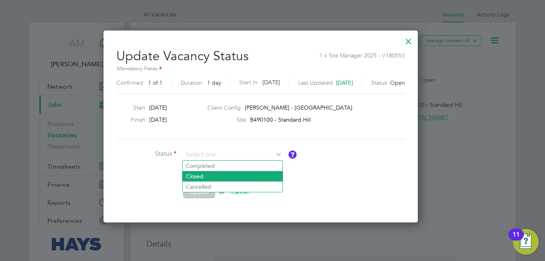
click at [212, 178] on li "Closed" at bounding box center [233, 176] width 100 height 10
type input "Closed"
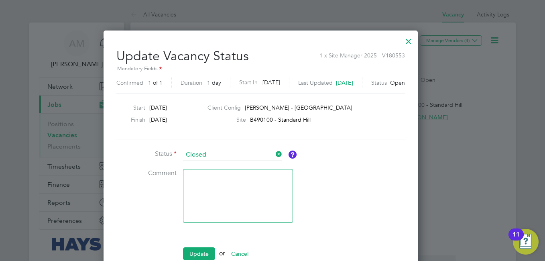
scroll to position [253, 338]
click at [208, 251] on button "Update" at bounding box center [199, 253] width 32 height 13
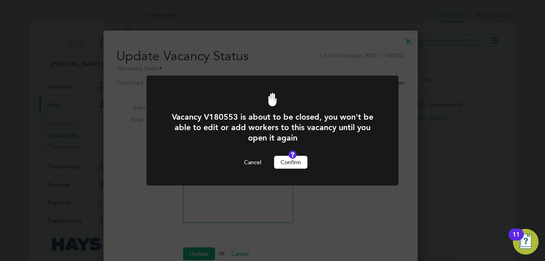
click at [288, 162] on button "Confirm" at bounding box center [290, 162] width 33 height 13
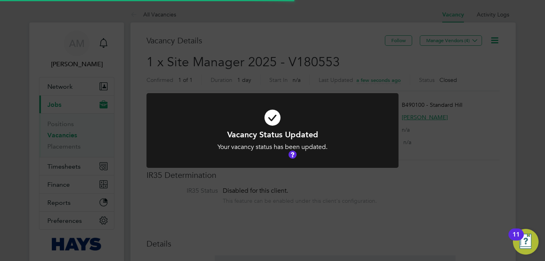
scroll to position [24, 56]
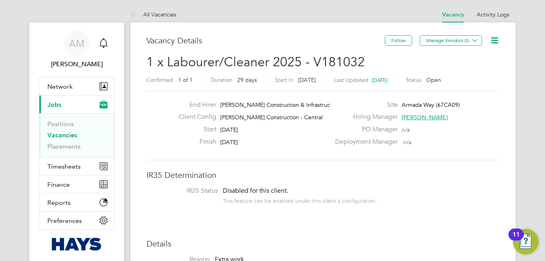
click at [492, 39] on icon at bounding box center [495, 40] width 10 height 10
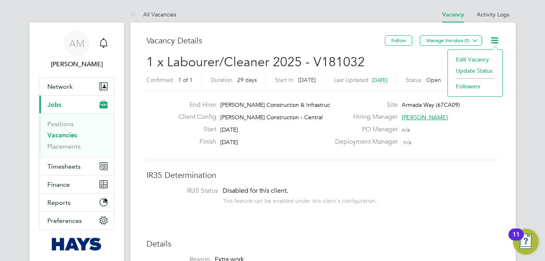
click at [486, 71] on li "Update Status" at bounding box center [475, 70] width 47 height 11
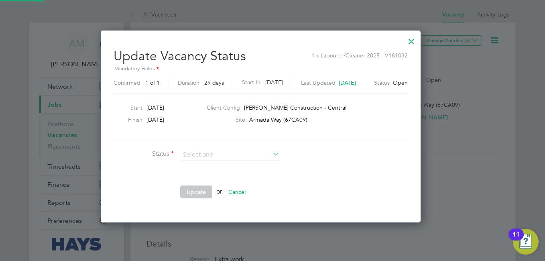
scroll to position [12, 220]
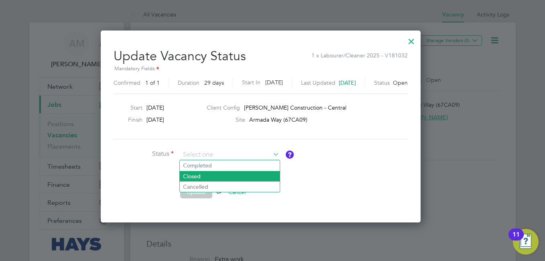
click at [216, 179] on li "Closed" at bounding box center [230, 176] width 100 height 10
type input "Closed"
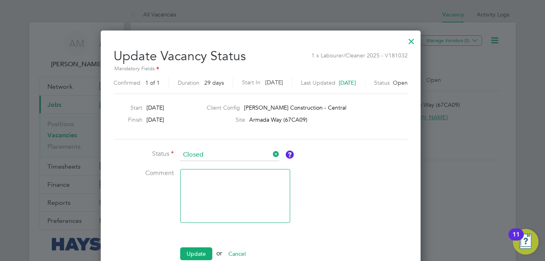
scroll to position [100, 0]
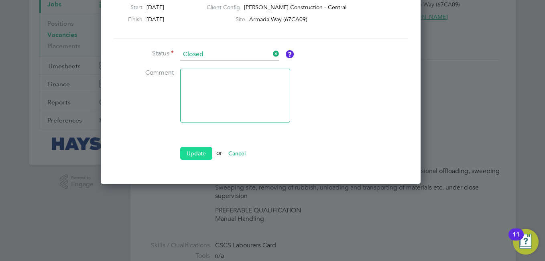
click at [202, 150] on button "Update" at bounding box center [196, 153] width 32 height 13
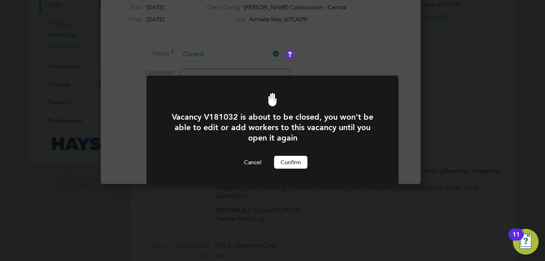
scroll to position [0, 0]
click at [288, 161] on button "Confirm" at bounding box center [290, 162] width 33 height 13
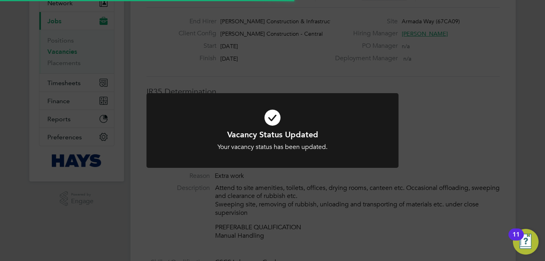
scroll to position [7, 0]
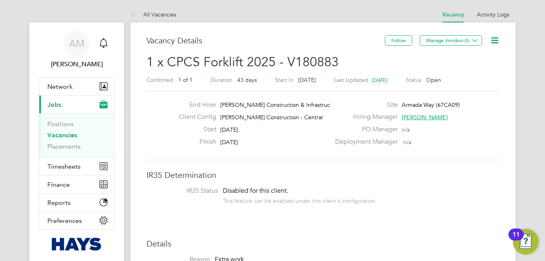
click at [493, 41] on icon at bounding box center [495, 40] width 10 height 10
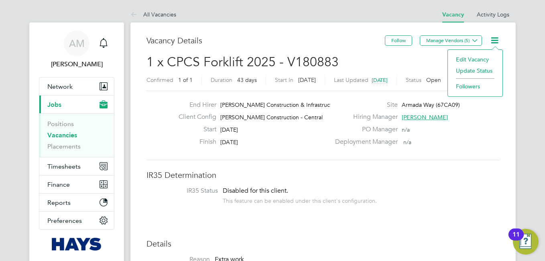
click at [476, 69] on li "Update Status" at bounding box center [475, 70] width 47 height 11
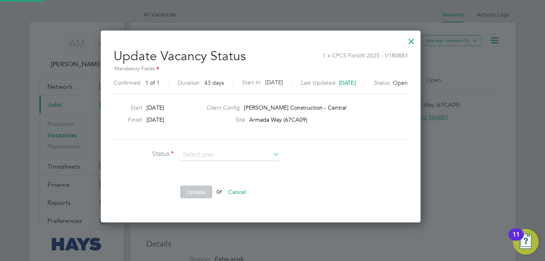
scroll to position [191, 344]
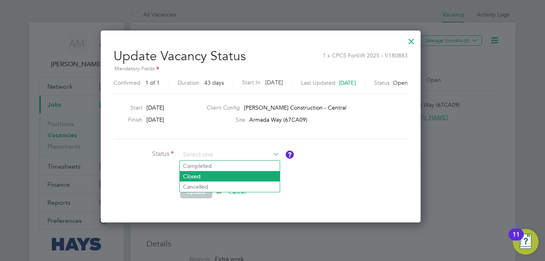
click at [199, 175] on li "Closed" at bounding box center [230, 176] width 100 height 10
type input "Closed"
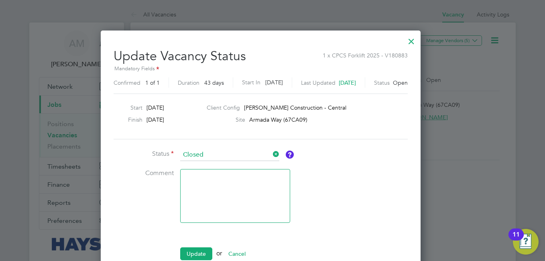
scroll to position [4, 4]
click at [198, 252] on button "Update" at bounding box center [196, 253] width 32 height 13
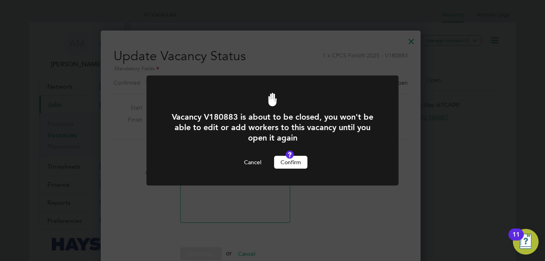
click at [292, 162] on button "Confirm" at bounding box center [290, 162] width 33 height 13
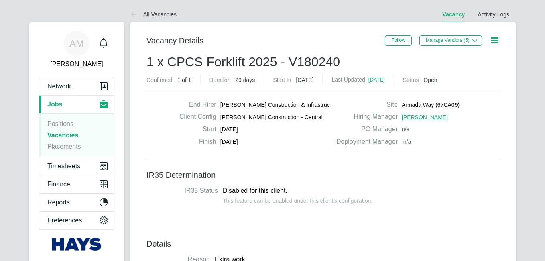
click at [494, 42] on icon at bounding box center [495, 40] width 10 height 10
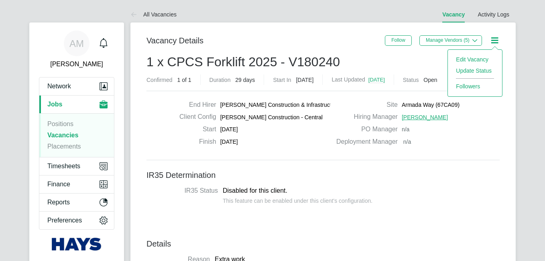
click at [478, 71] on li "Update Status" at bounding box center [475, 70] width 46 height 11
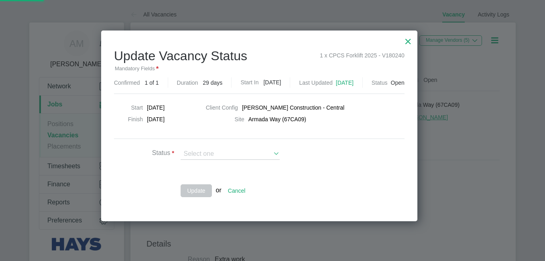
scroll to position [191, 343]
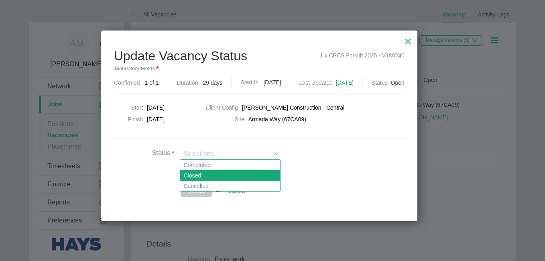
click at [212, 177] on li "Closed" at bounding box center [230, 175] width 100 height 10
type input "Closed"
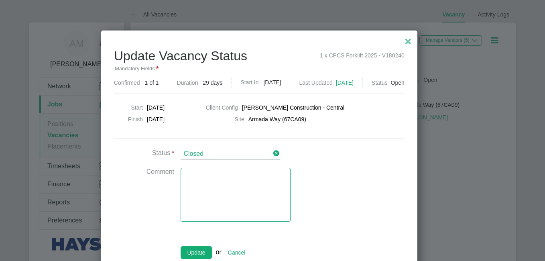
scroll to position [4, 4]
click at [199, 257] on button "Update" at bounding box center [196, 252] width 31 height 13
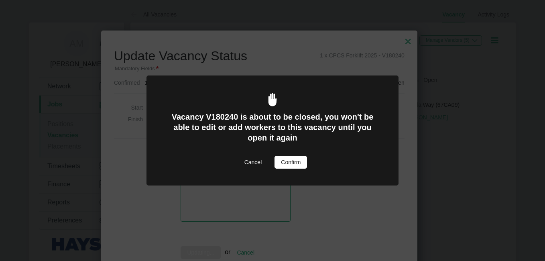
click at [301, 163] on button "Confirm" at bounding box center [291, 162] width 33 height 13
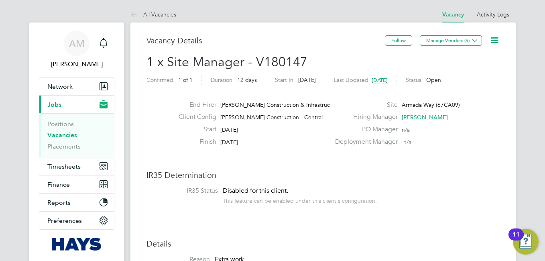
click at [492, 39] on icon at bounding box center [495, 40] width 10 height 10
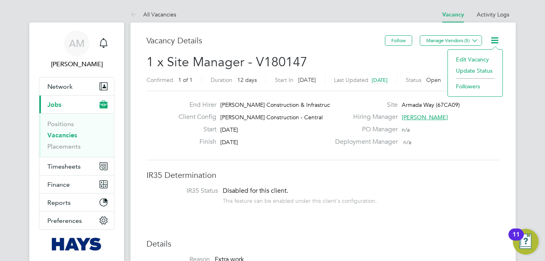
click at [496, 40] on icon at bounding box center [495, 40] width 10 height 10
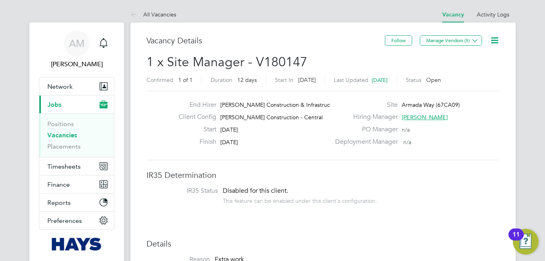
click at [496, 40] on icon at bounding box center [495, 40] width 10 height 10
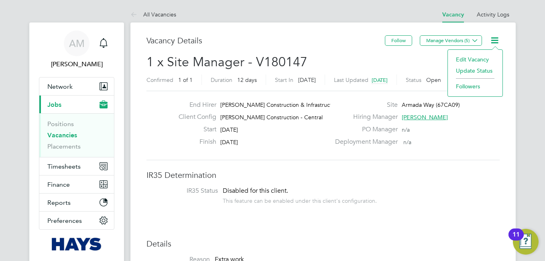
click at [486, 71] on li "Update Status" at bounding box center [475, 70] width 47 height 11
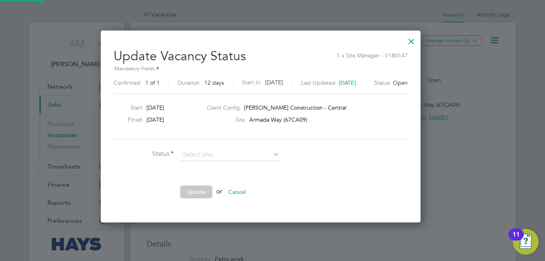
scroll to position [191, 344]
click at [202, 176] on li "Closed" at bounding box center [230, 176] width 100 height 10
type input "Closed"
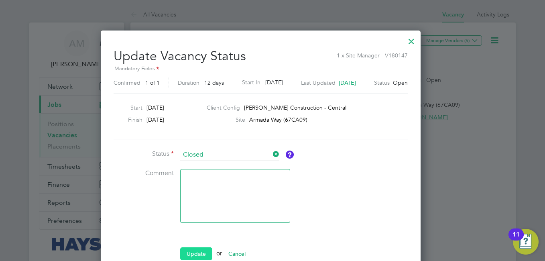
click at [196, 251] on button "Update" at bounding box center [196, 253] width 32 height 13
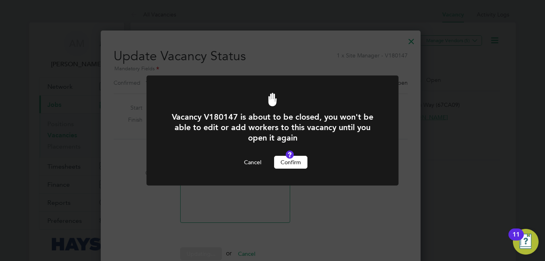
click at [292, 163] on button "Confirm" at bounding box center [290, 162] width 33 height 13
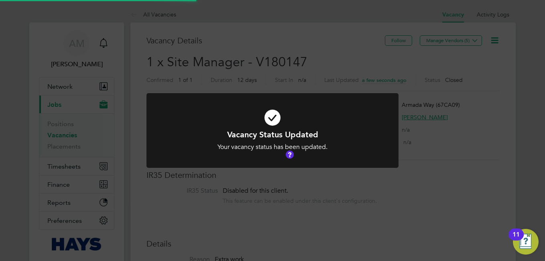
scroll to position [24, 56]
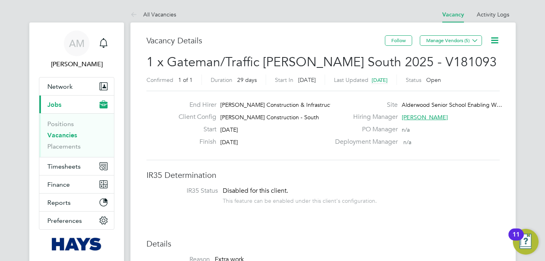
click at [495, 40] on icon at bounding box center [495, 40] width 10 height 10
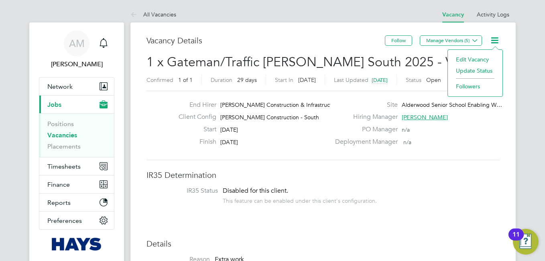
click at [483, 70] on li "Update Status" at bounding box center [475, 70] width 47 height 11
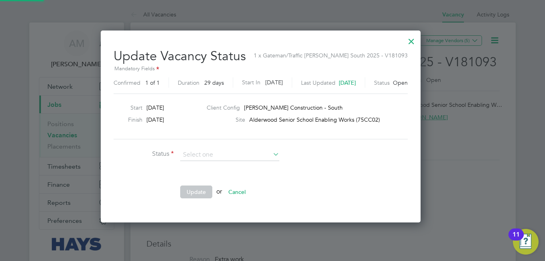
scroll to position [191, 344]
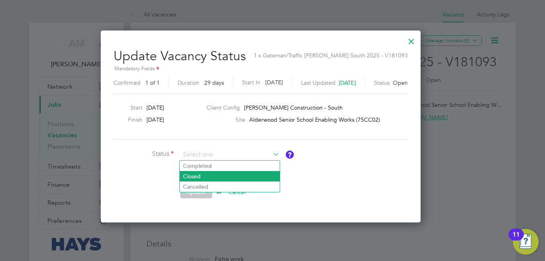
click at [208, 179] on li "Closed" at bounding box center [230, 176] width 100 height 10
type input "Closed"
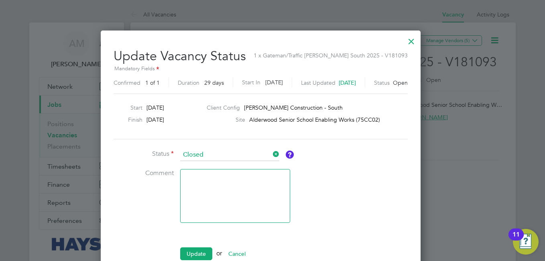
scroll to position [4, 4]
click at [198, 256] on button "Update" at bounding box center [196, 253] width 32 height 13
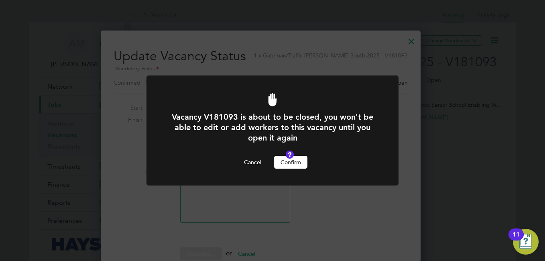
click at [293, 159] on button "Confirm" at bounding box center [290, 162] width 33 height 13
